Goal: Information Seeking & Learning: Learn about a topic

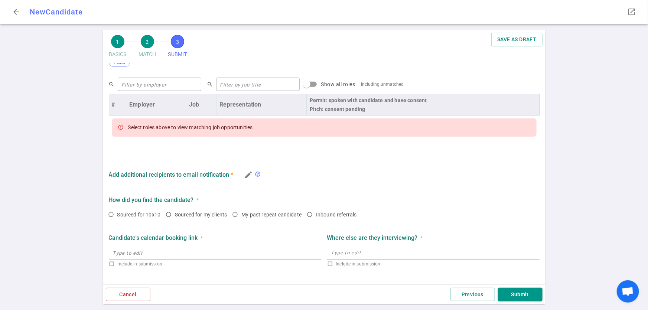
scroll to position [303, 0]
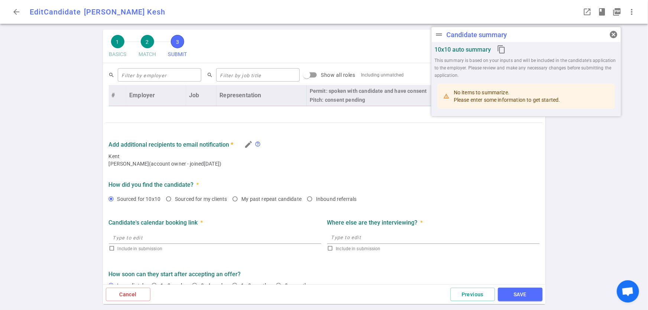
radio input "true"
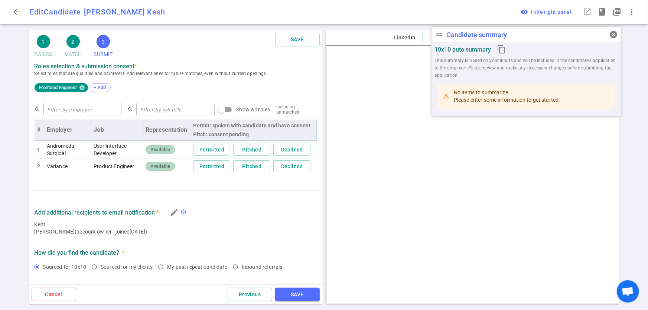
scroll to position [341, 0]
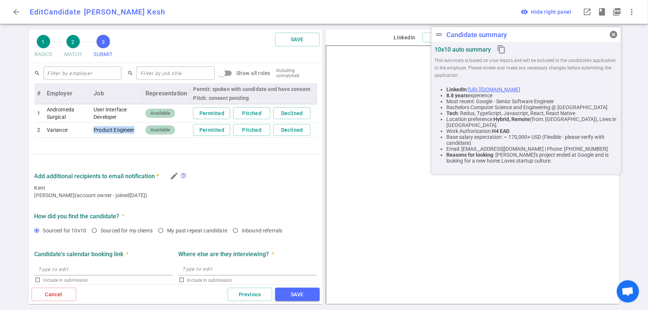
drag, startPoint x: 86, startPoint y: 130, endPoint x: 131, endPoint y: 130, distance: 44.9
click at [131, 130] on tr "2 Variance Product Engineer Available Permitted Pitched Declined" at bounding box center [176, 131] width 282 height 16
copy tr "Product Engineer"
click at [87, 108] on td "Andromeda Surgical" at bounding box center [67, 113] width 47 height 18
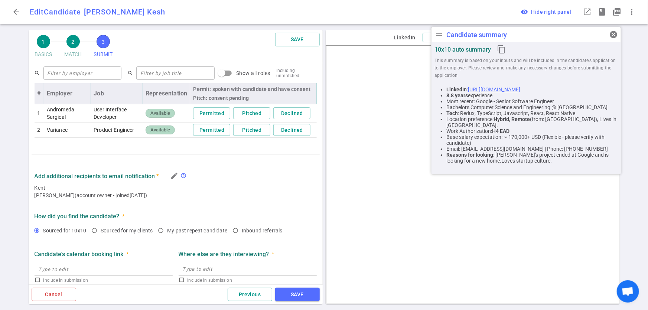
click at [92, 109] on td "User Interface Developer" at bounding box center [117, 113] width 52 height 18
drag, startPoint x: 92, startPoint y: 109, endPoint x: 120, endPoint y: 120, distance: 30.2
click at [120, 120] on td "User Interface Developer" at bounding box center [117, 113] width 52 height 18
copy td "User Interface Developer"
